Goal: Transaction & Acquisition: Purchase product/service

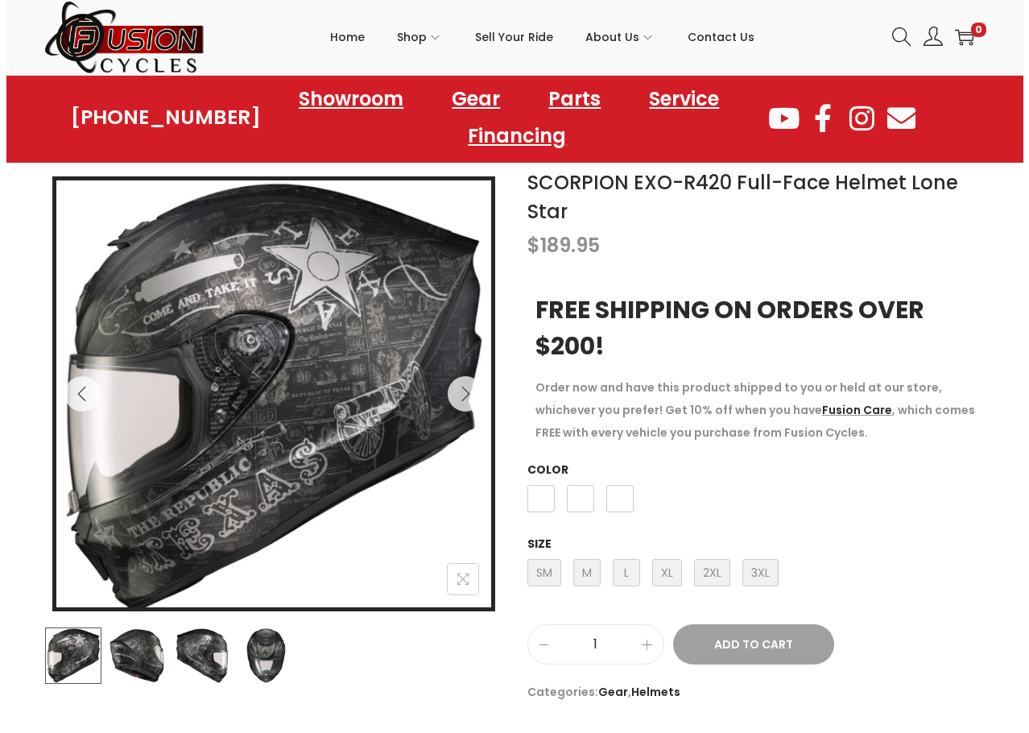
scroll to position [161, 0]
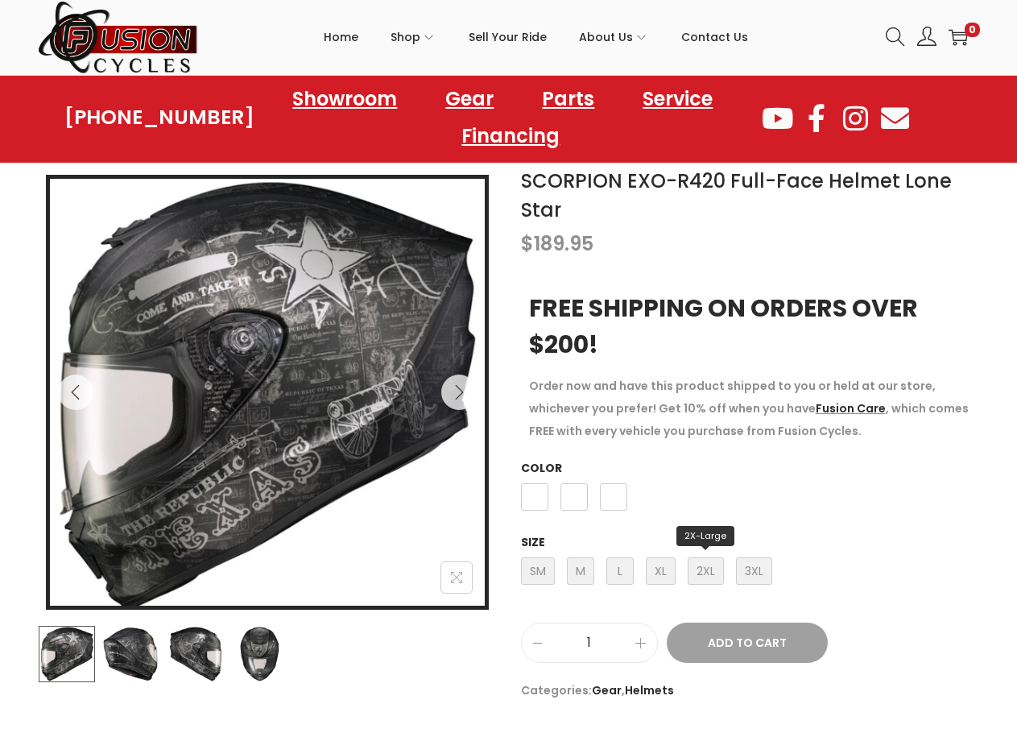
click at [691, 568] on span "2XL 2X-Large" at bounding box center [705, 570] width 36 height 27
click at [604, 503] on span "White" at bounding box center [613, 496] width 27 height 27
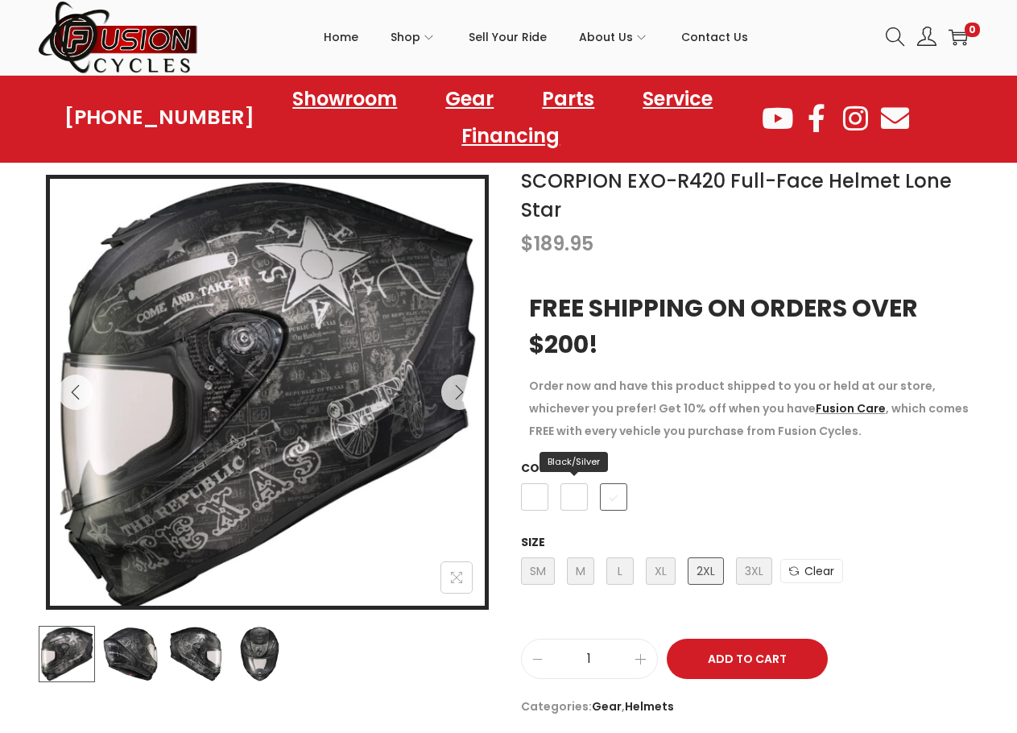
click at [584, 503] on span "Black/Silver" at bounding box center [573, 496] width 27 height 27
click at [535, 499] on span "Black/Gold" at bounding box center [534, 496] width 27 height 27
click at [567, 498] on span "Black/Silver" at bounding box center [573, 496] width 27 height 27
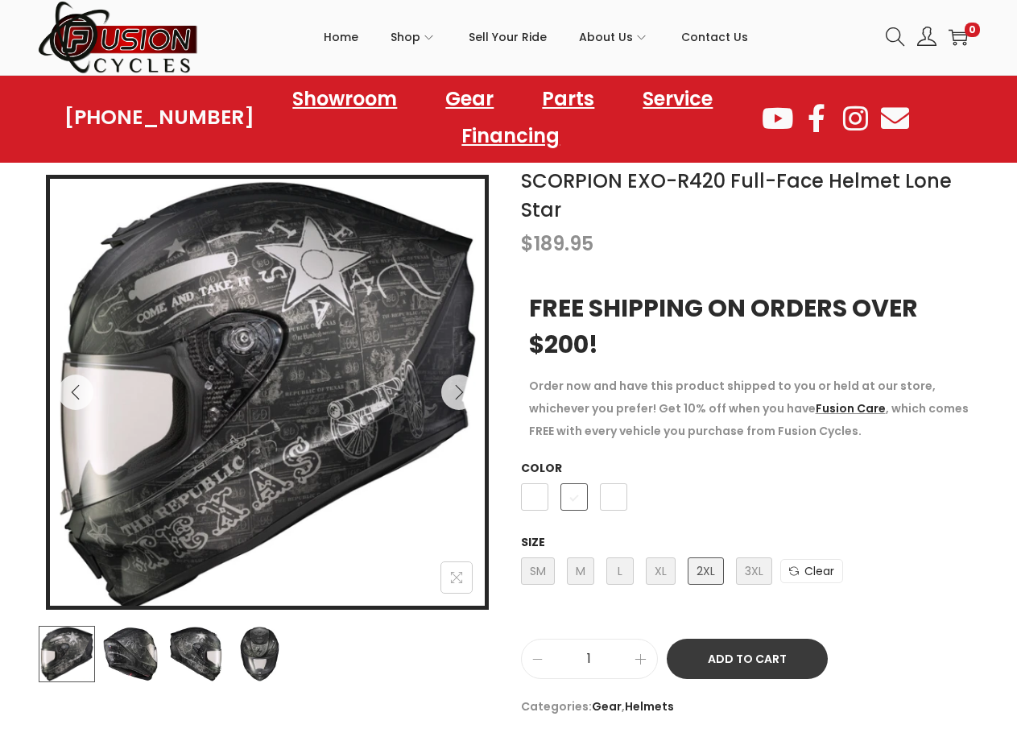
click at [779, 655] on button "Add to Cart" at bounding box center [747, 658] width 161 height 40
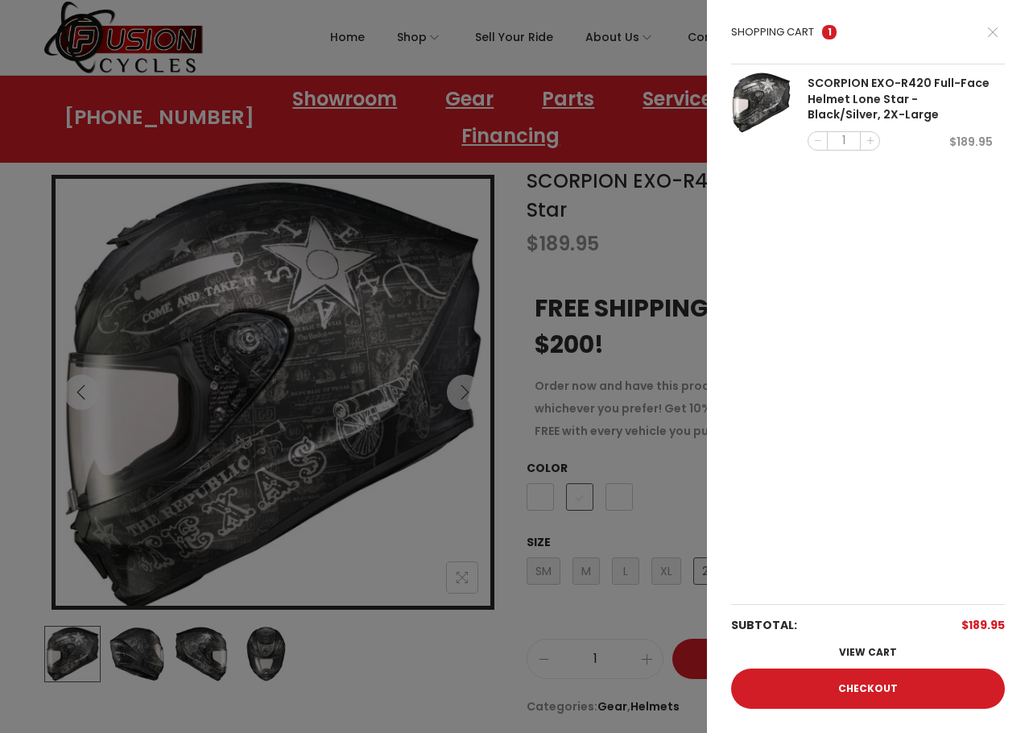
click at [673, 246] on div at bounding box center [514, 366] width 1029 height 733
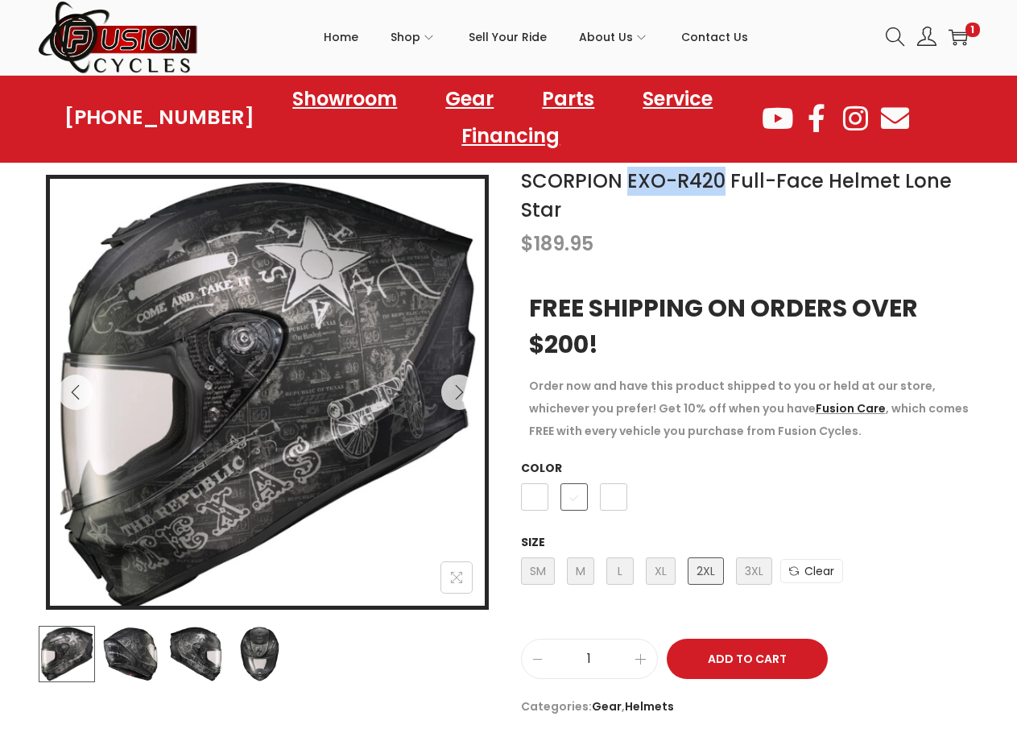
drag, startPoint x: 628, startPoint y: 179, endPoint x: 717, endPoint y: 182, distance: 89.4
click at [717, 182] on h1 "SCORPION EXO-R420 Full-Face Helmet Lone Star" at bounding box center [750, 196] width 459 height 58
copy link "EXO-R420"
click at [896, 35] on icon at bounding box center [895, 36] width 19 height 19
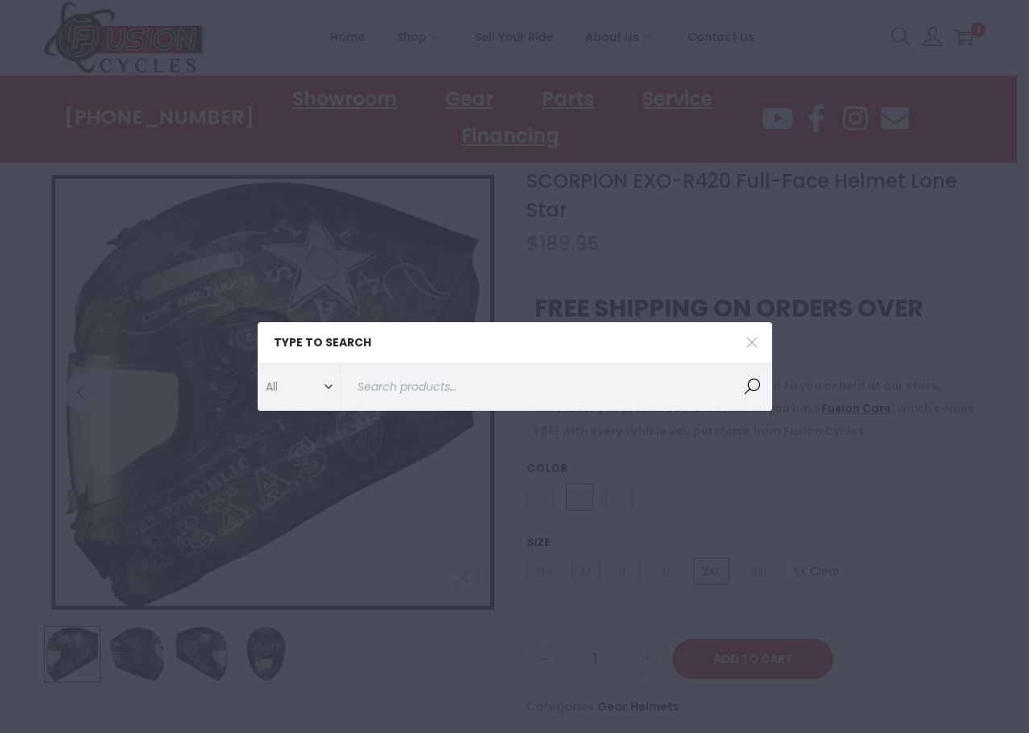
paste input "EXO-R420"
type input "EXO-R420"
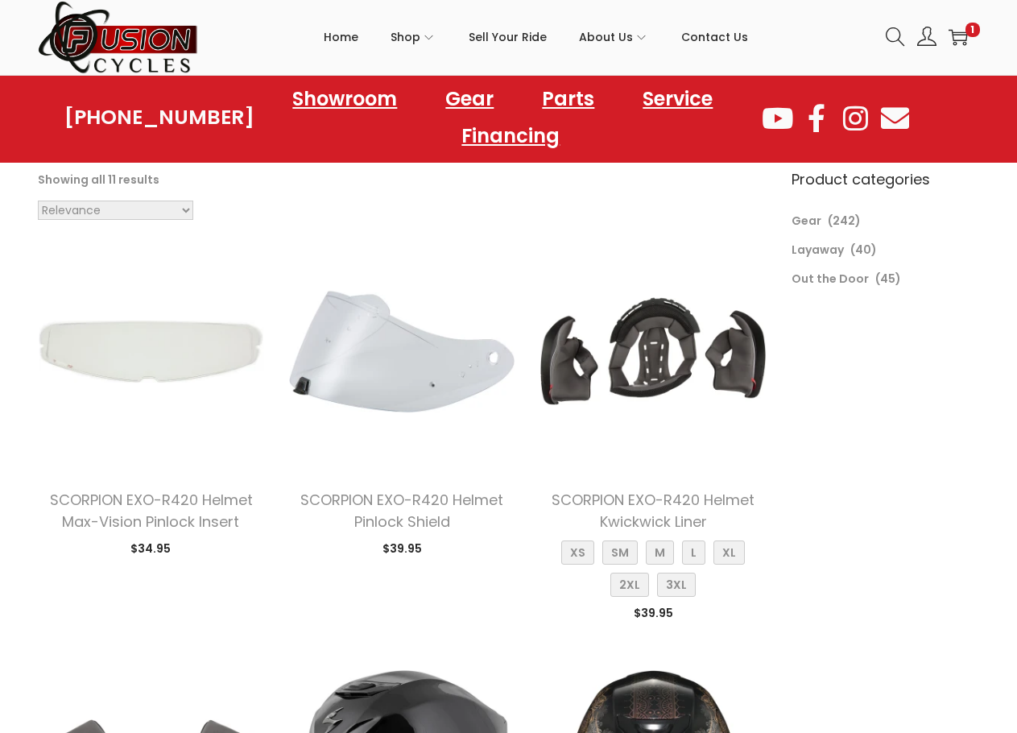
scroll to position [81, 0]
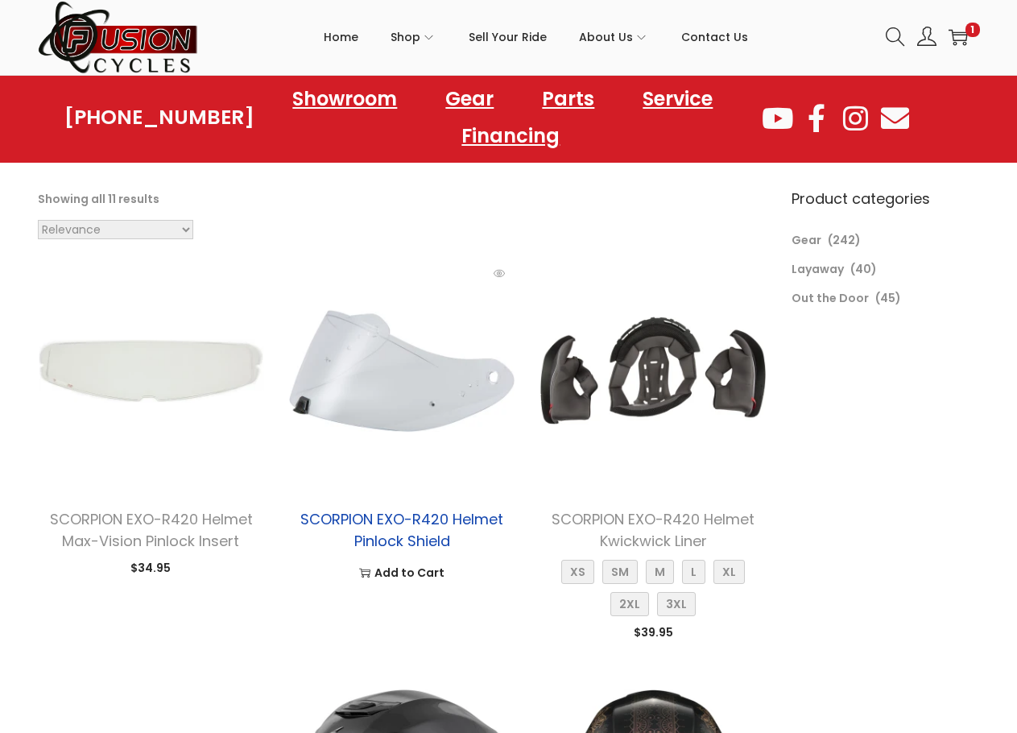
click at [417, 538] on link "SCORPION EXO-R420 Helmet Pinlock Shield" at bounding box center [401, 530] width 203 height 42
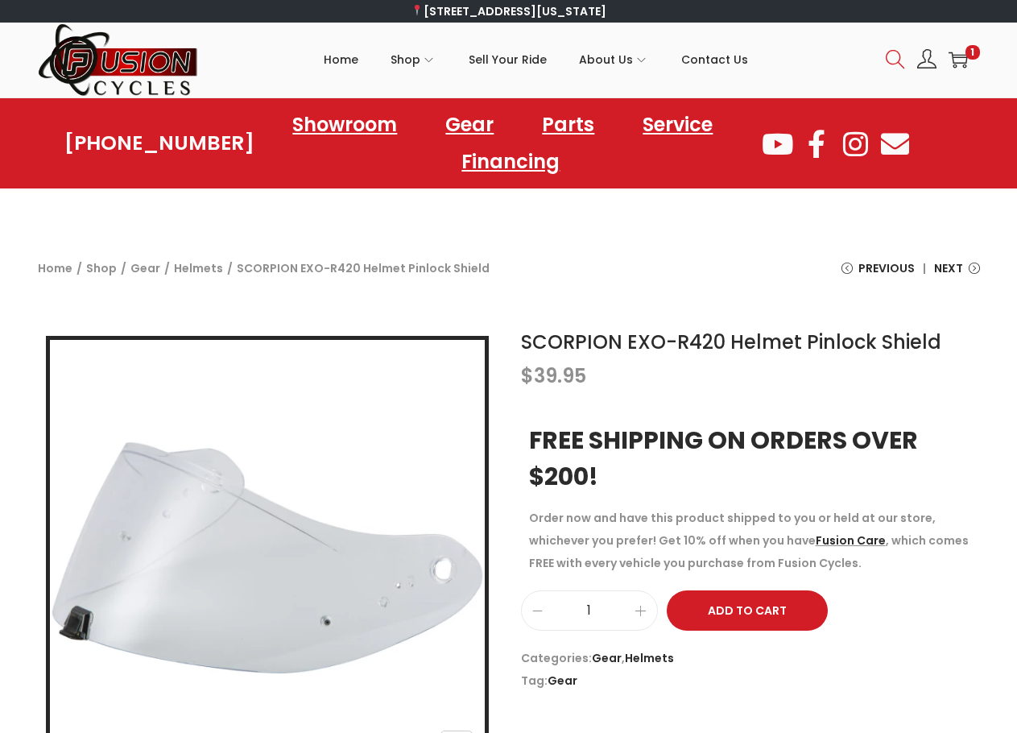
click at [887, 57] on icon at bounding box center [895, 59] width 19 height 19
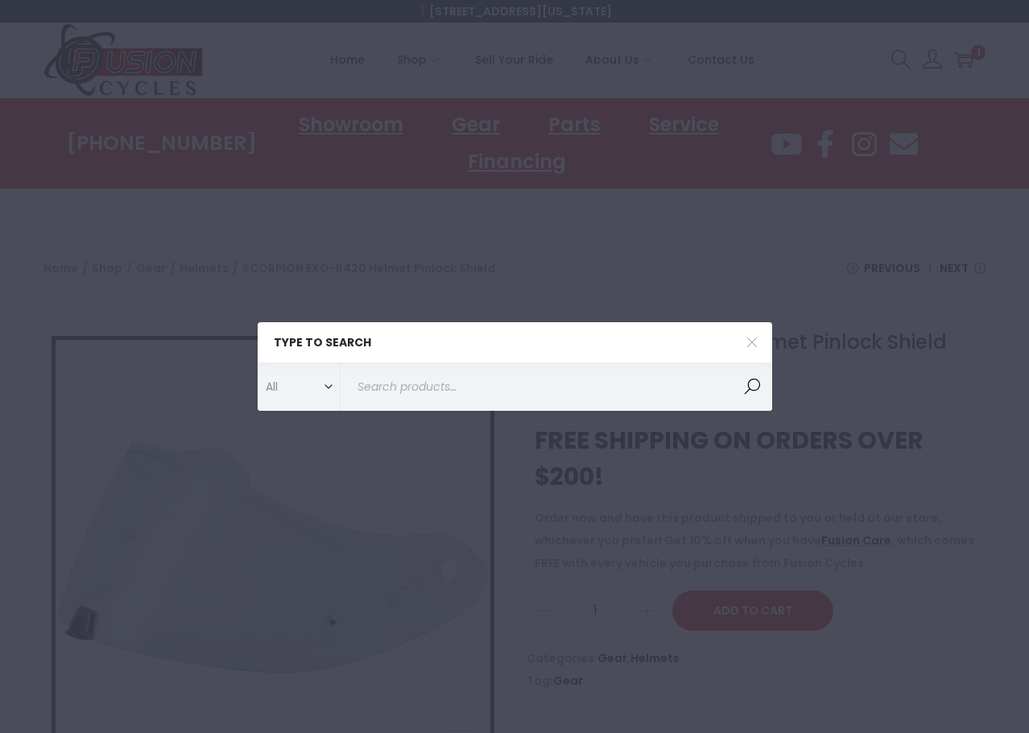
paste input "EXO-R420"
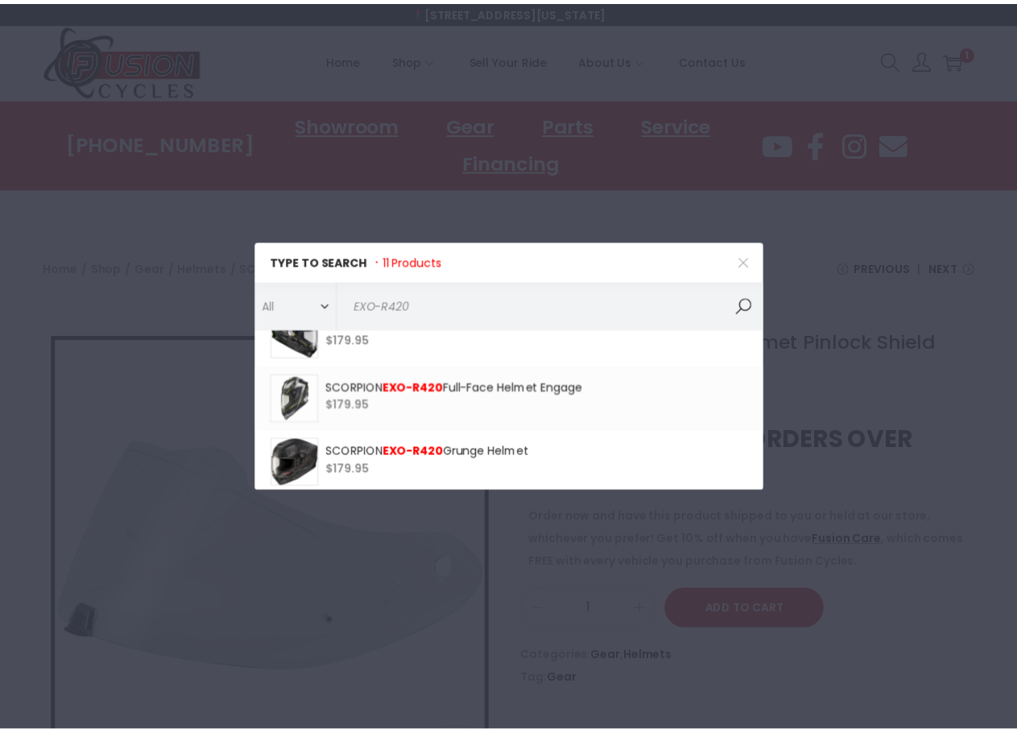
scroll to position [586, 0]
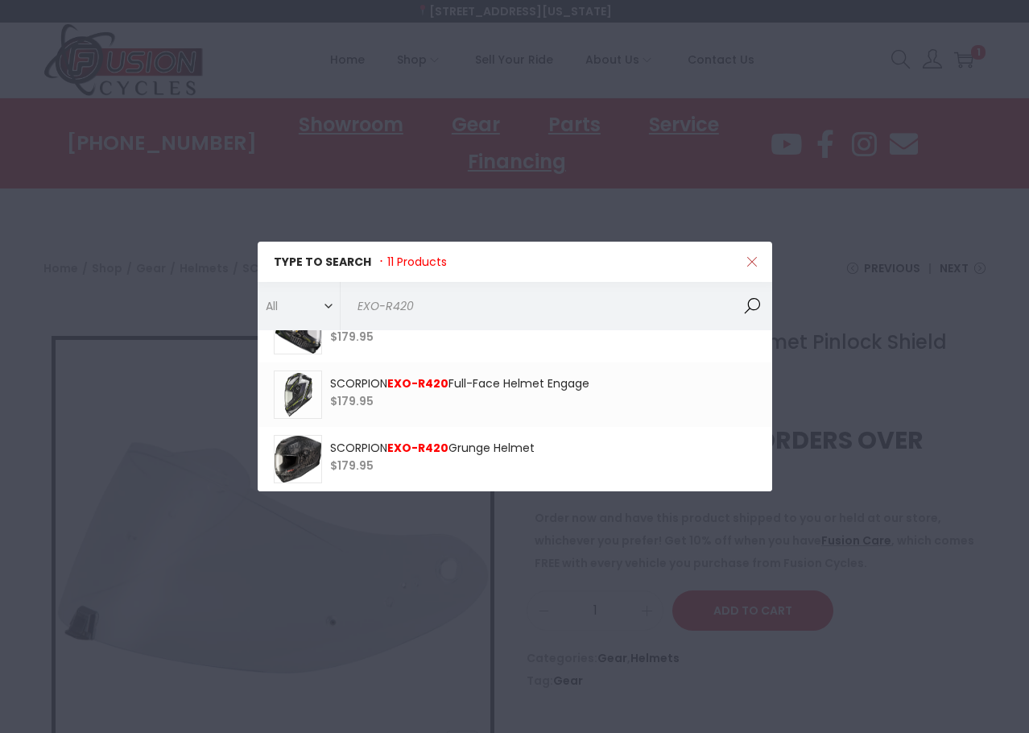
type input "EXO-R420"
click at [757, 267] on span at bounding box center [752, 262] width 40 height 40
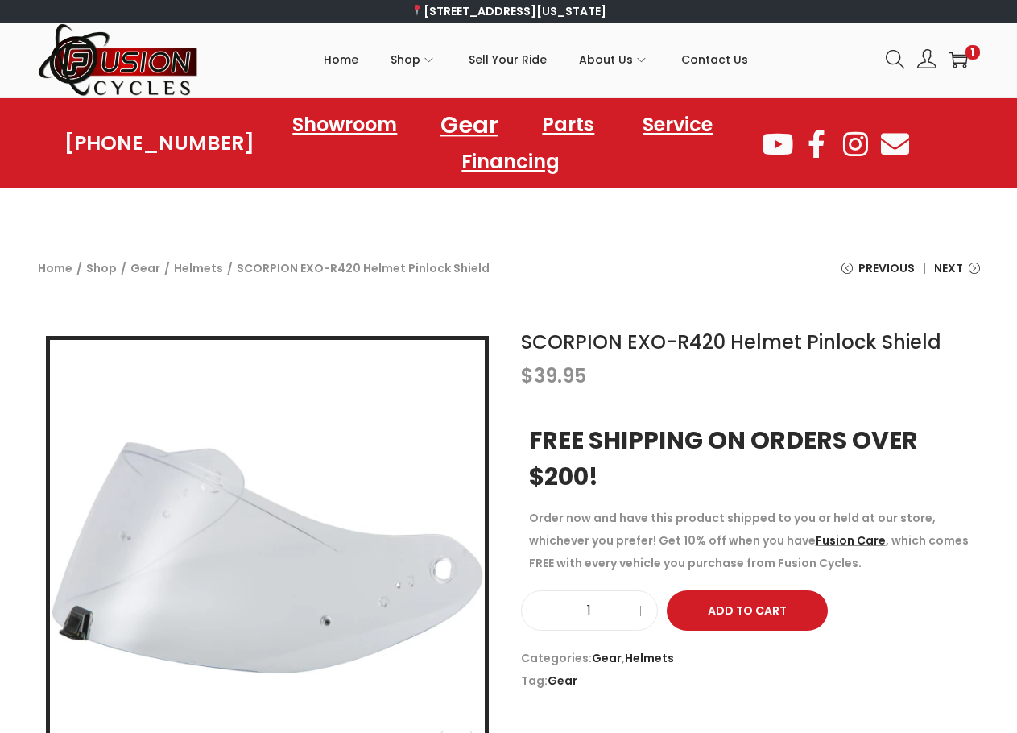
click at [477, 117] on link "Gear" at bounding box center [469, 124] width 97 height 44
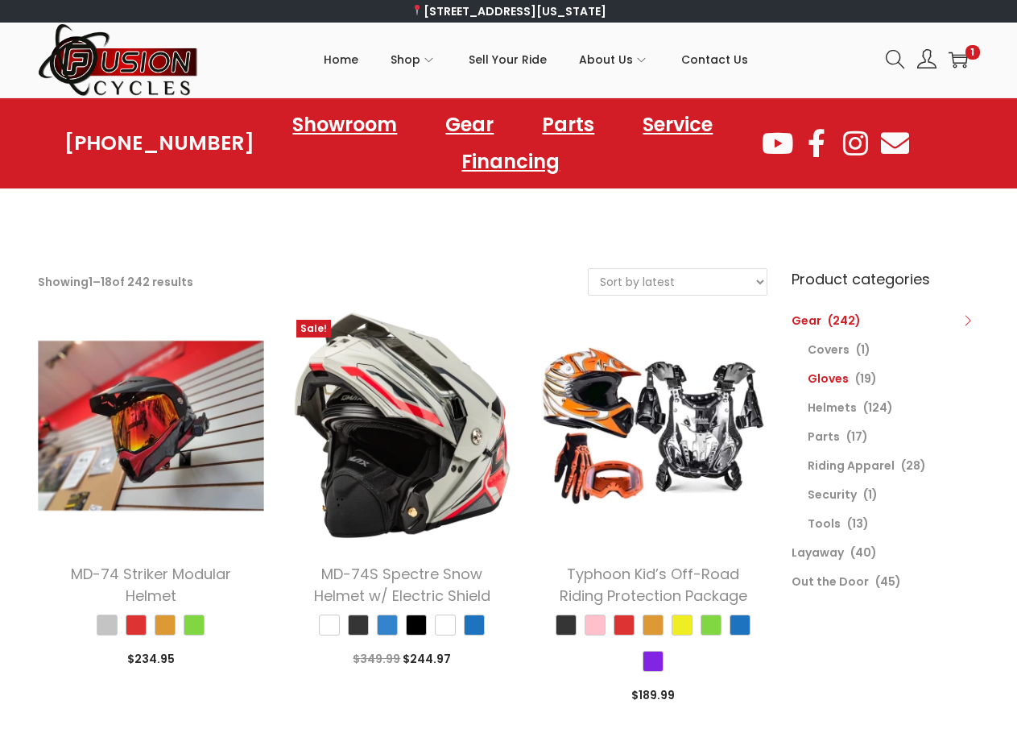
click at [834, 382] on link "Gloves" at bounding box center [827, 378] width 41 height 16
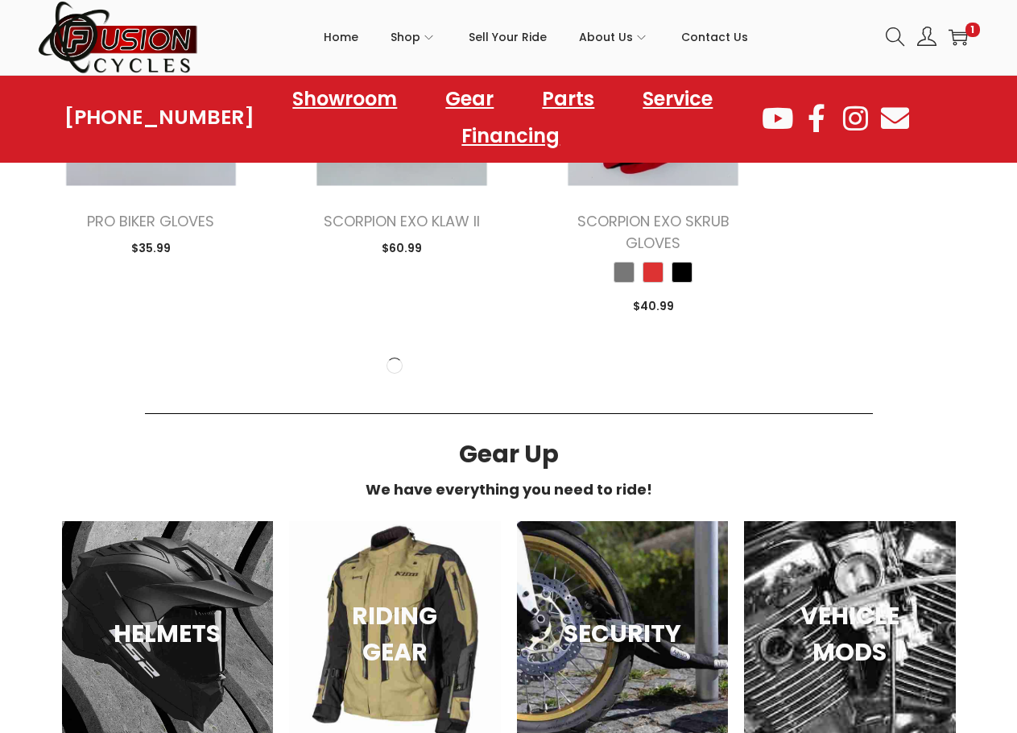
scroll to position [2657, 0]
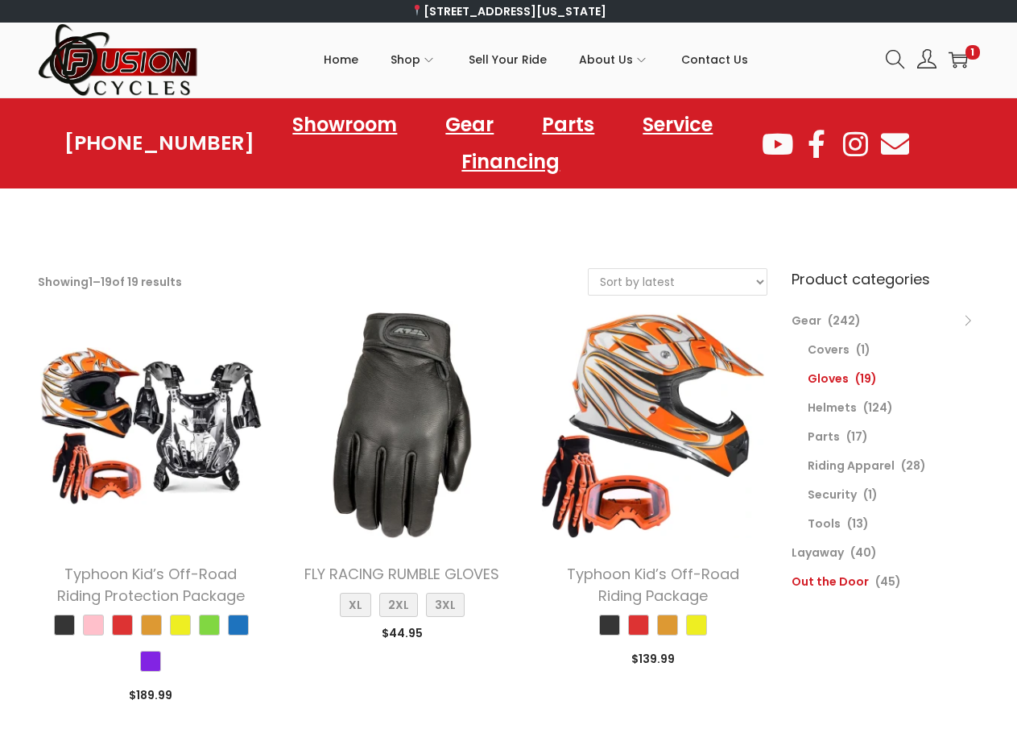
click at [838, 580] on link "Out the Door" at bounding box center [829, 581] width 77 height 16
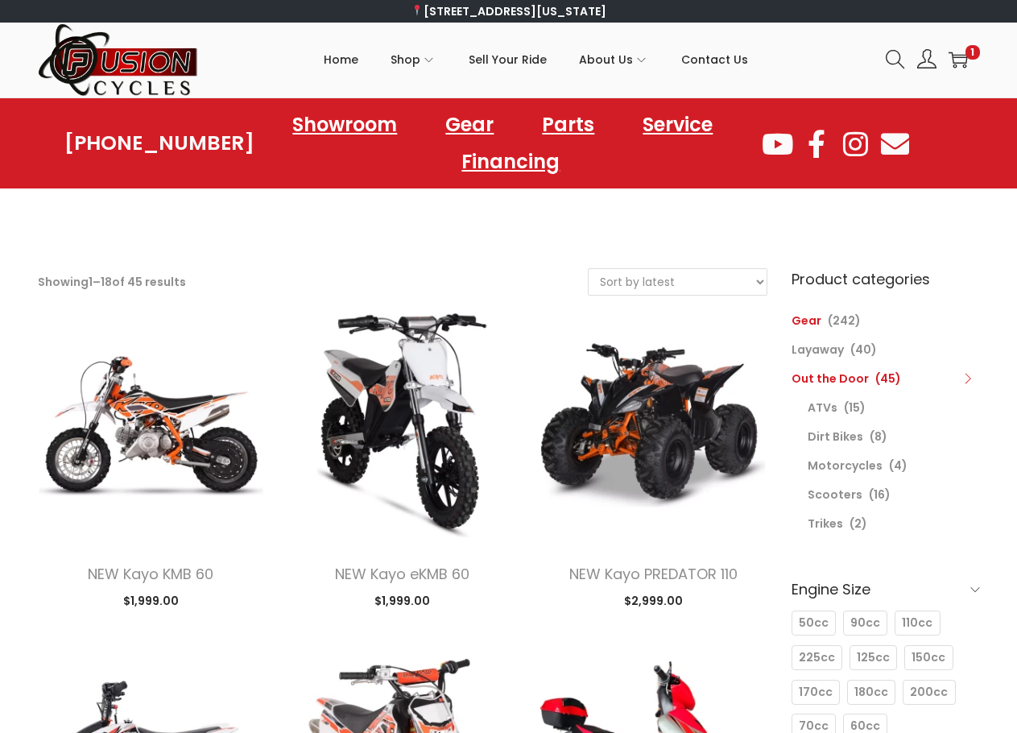
click at [811, 312] on link "Gear" at bounding box center [806, 320] width 30 height 16
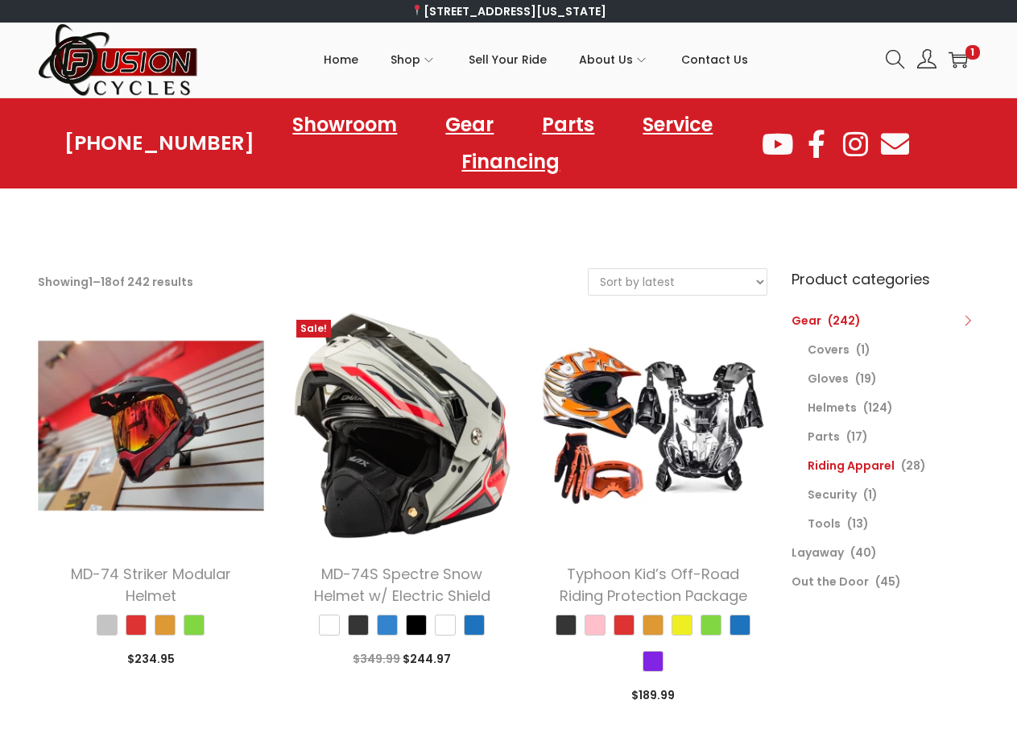
click at [846, 466] on link "Riding Apparel" at bounding box center [850, 465] width 87 height 16
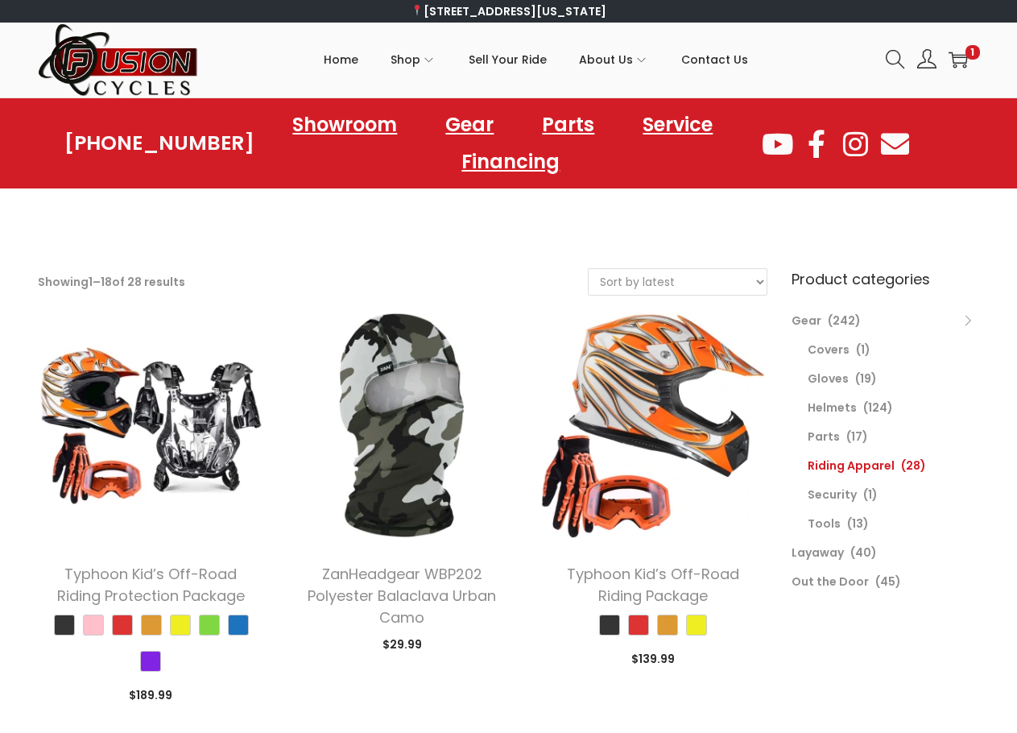
click at [643, 291] on select "Sort by popularity Sort by latest Sort by price: low to high Sort by price: hig…" at bounding box center [677, 282] width 178 height 26
select select "popularity"
click at [588, 269] on select "Sort by popularity Sort by latest Sort by price: low to high Sort by price: hig…" at bounding box center [677, 282] width 178 height 26
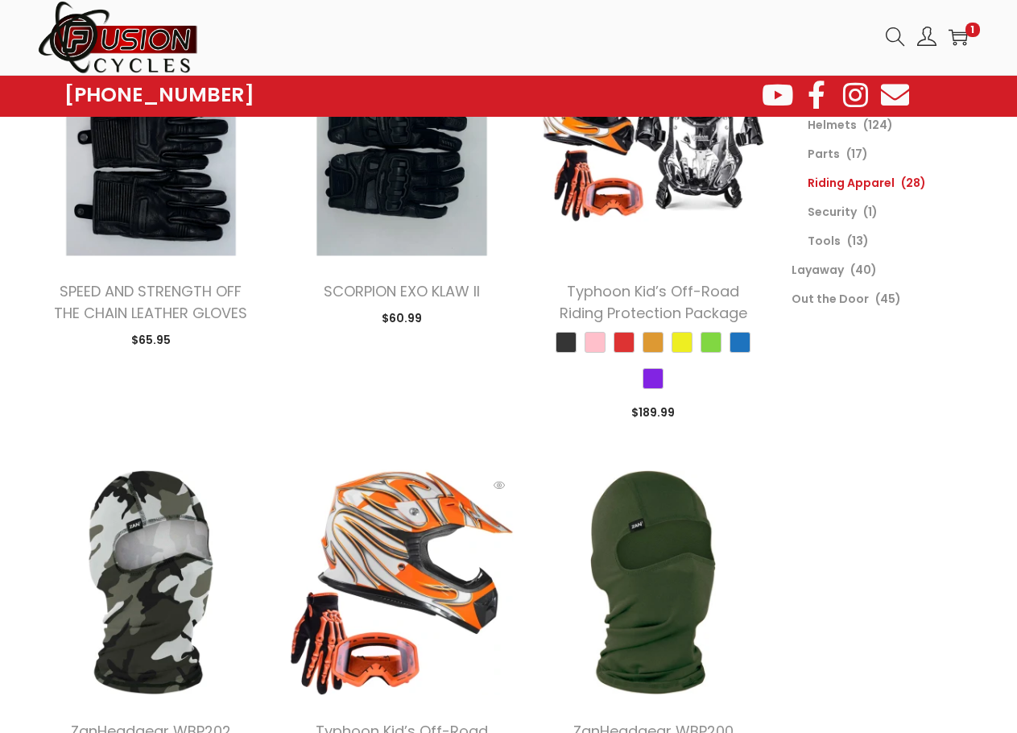
scroll to position [242, 0]
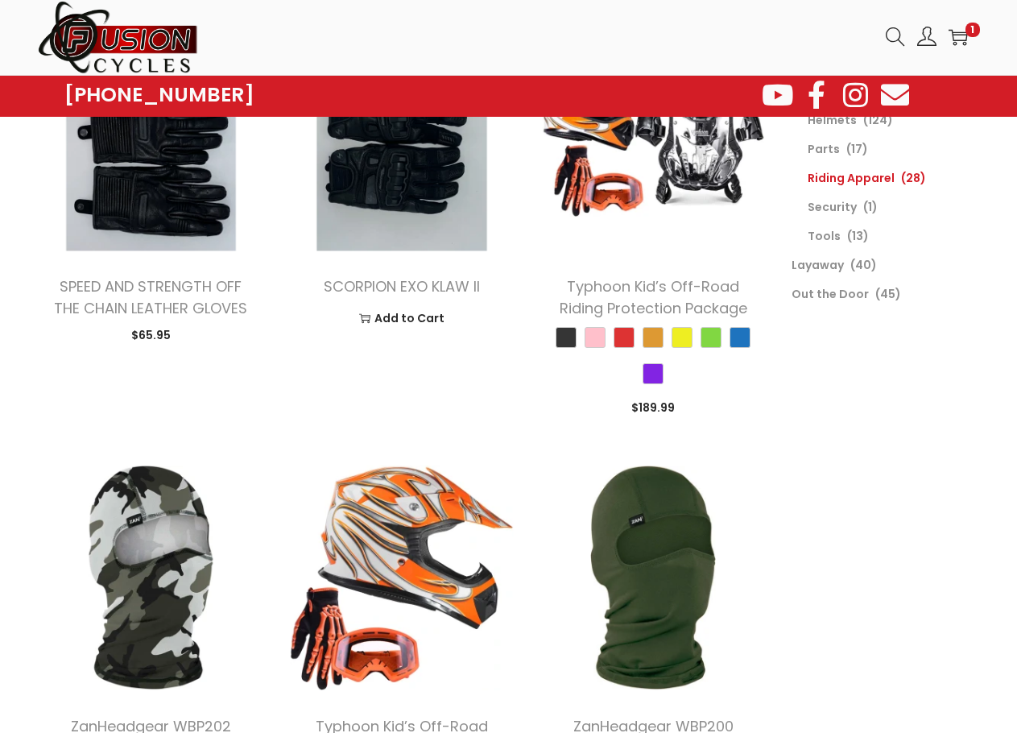
click at [429, 275] on h2 "SCORPION EXO KLAW II" at bounding box center [401, 286] width 203 height 22
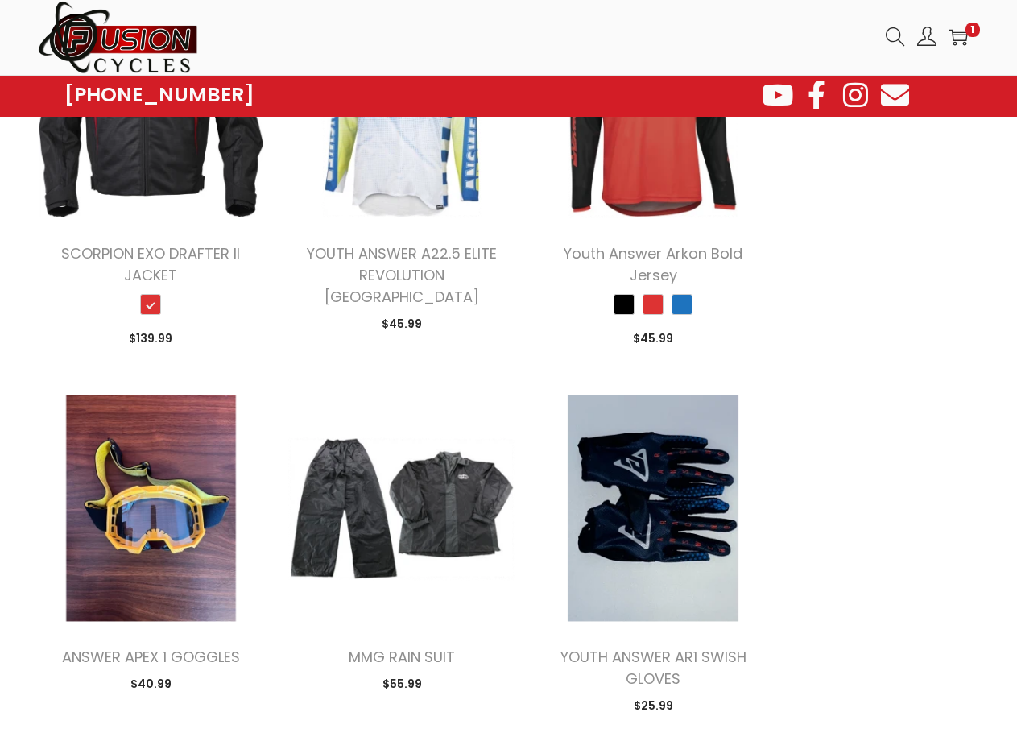
scroll to position [1610, 0]
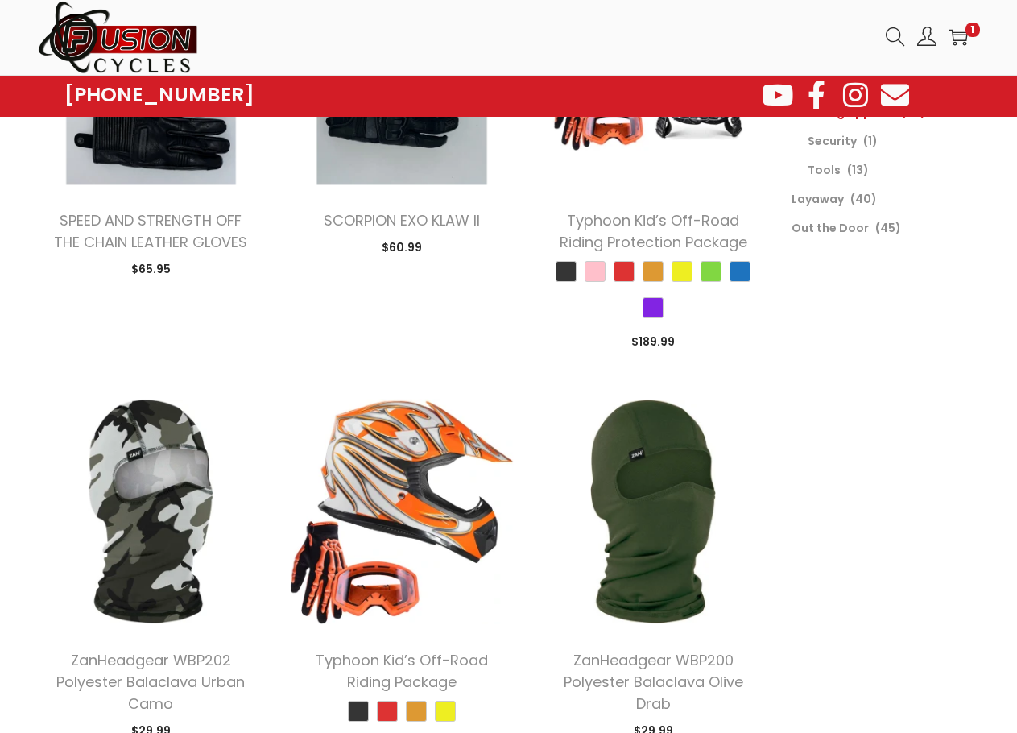
scroll to position [161, 0]
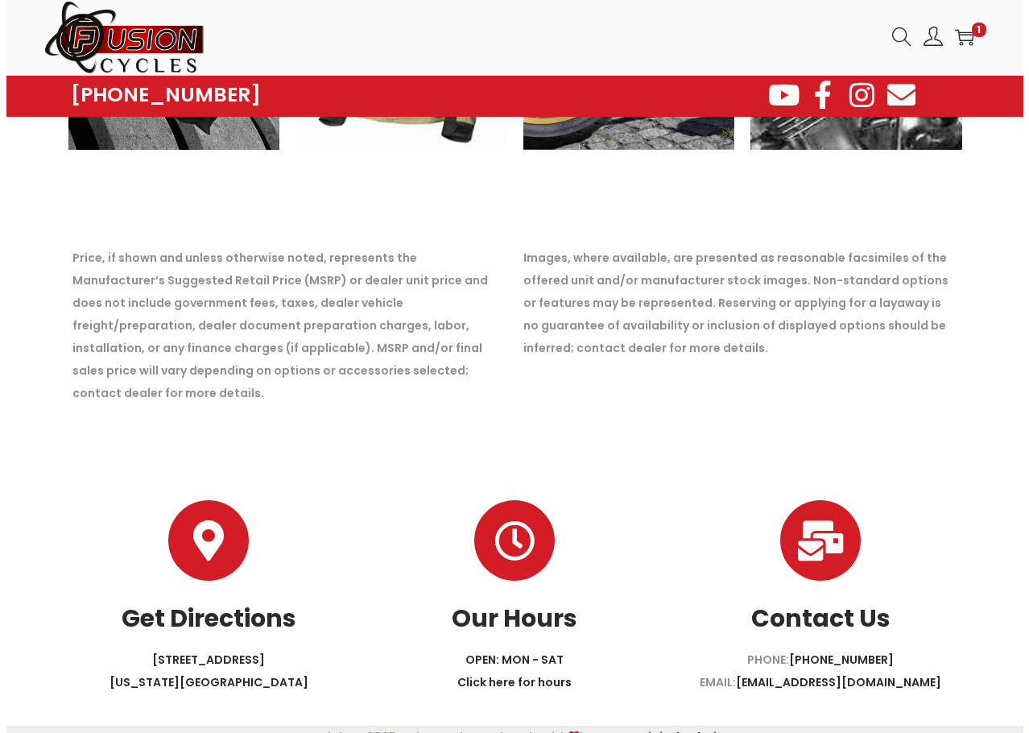
scroll to position [4474, 0]
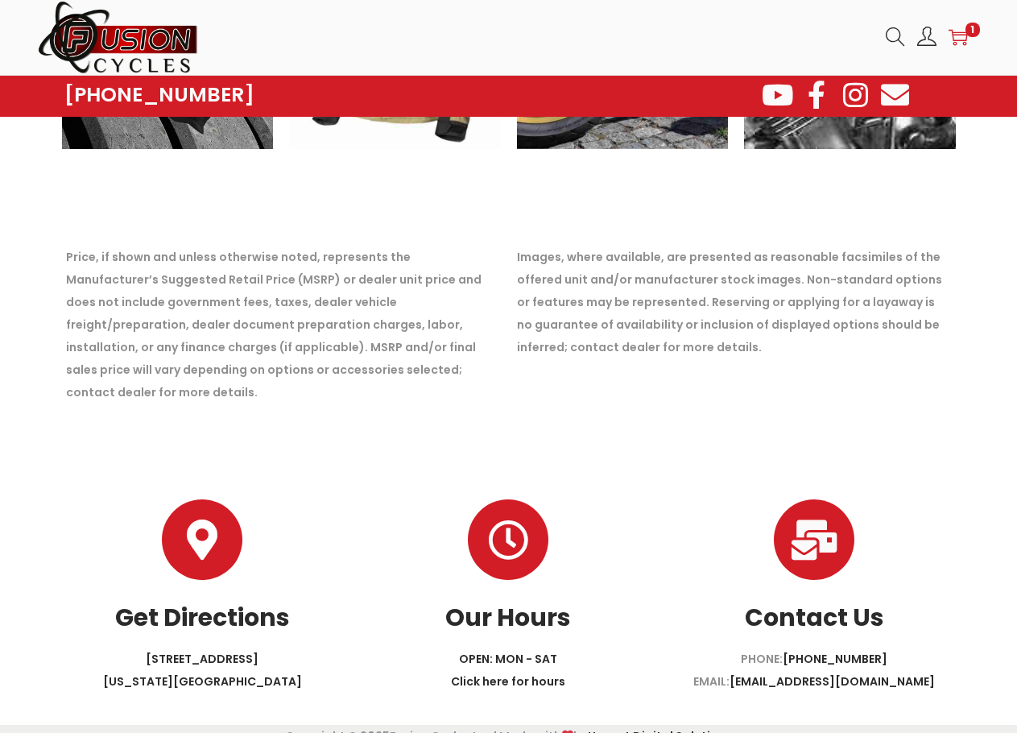
click at [961, 35] on icon at bounding box center [957, 38] width 19 height 16
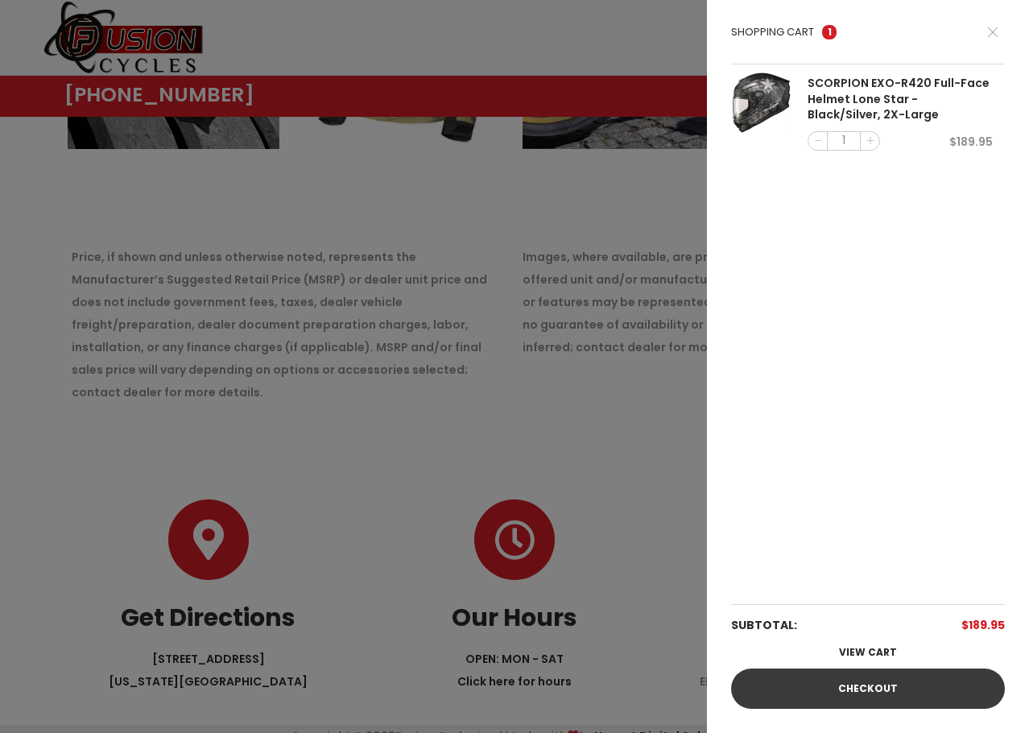
click at [858, 674] on link "Checkout" at bounding box center [868, 688] width 274 height 40
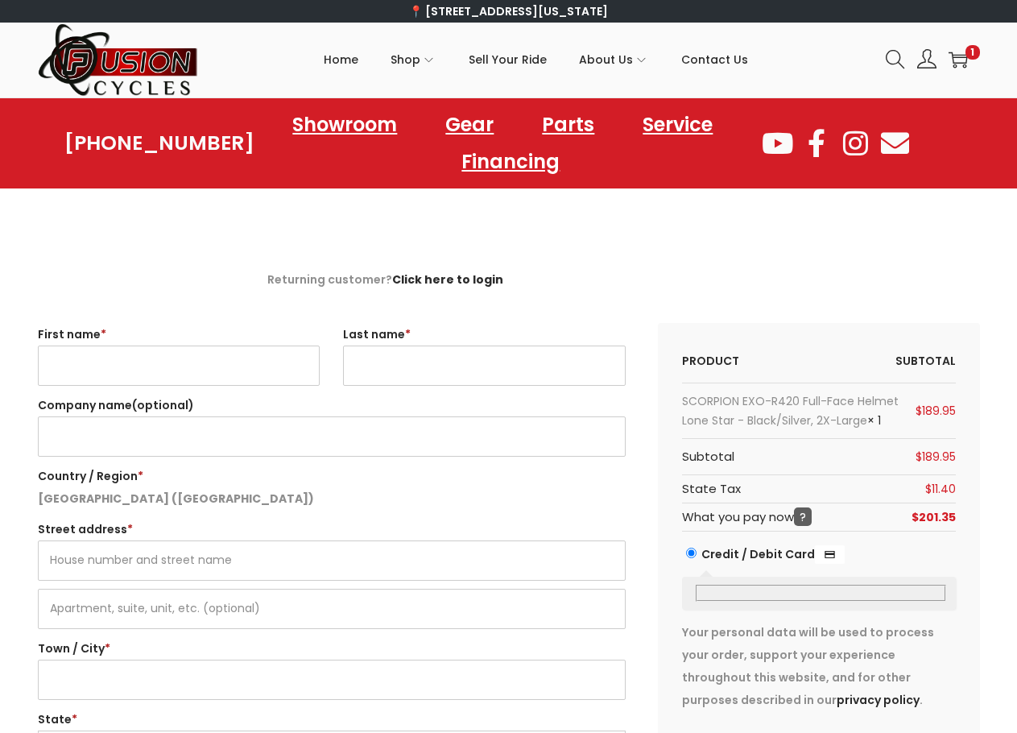
select select "VA"
